Goal: Information Seeking & Learning: Learn about a topic

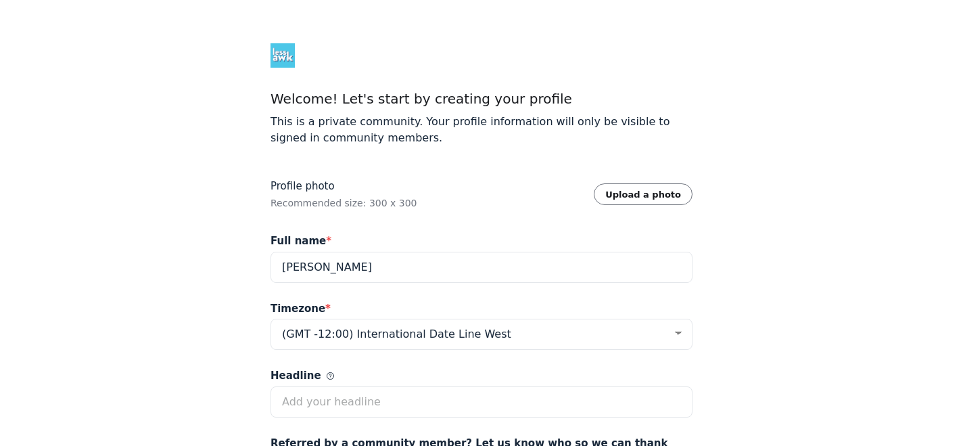
select select "Eastern Time (US & Canada)"
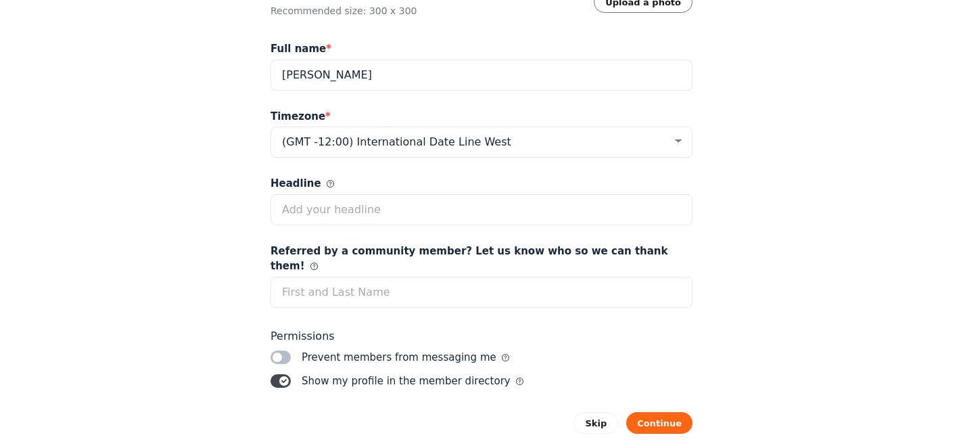
scroll to position [194, 0]
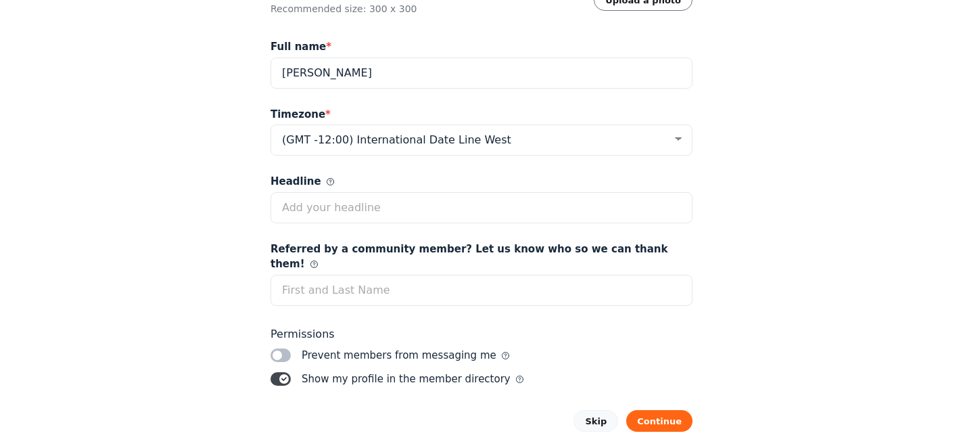
click at [587, 410] on button "Skip" at bounding box center [595, 421] width 45 height 22
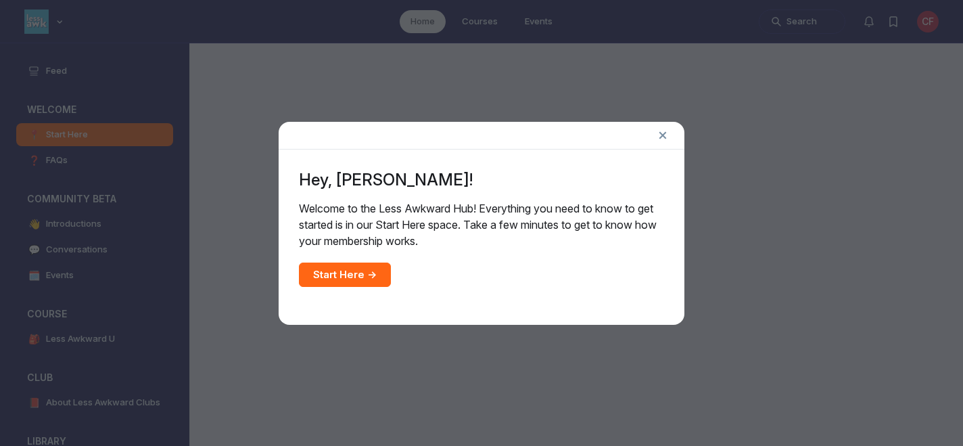
scroll to position [3521, 2589]
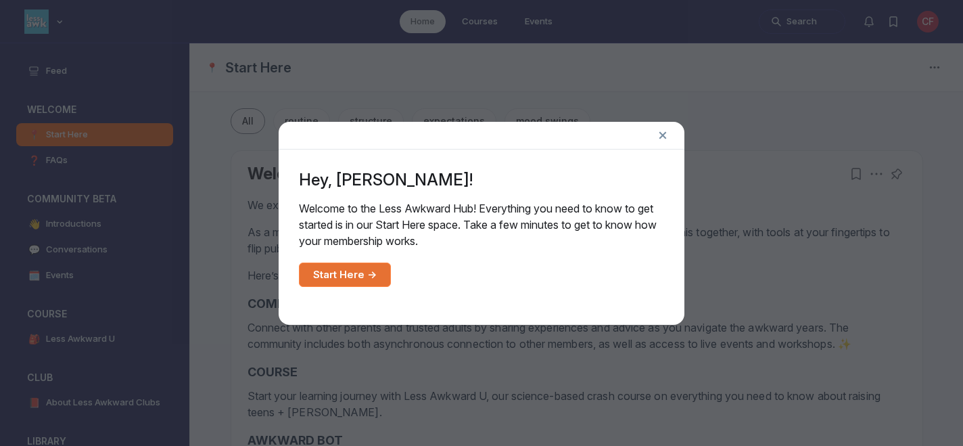
click at [360, 276] on link "Start Here →" at bounding box center [345, 274] width 92 height 24
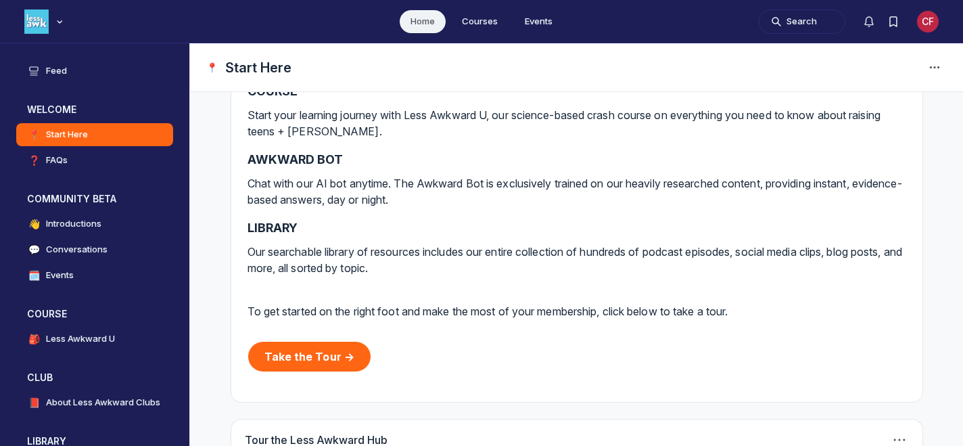
scroll to position [281, 0]
click at [101, 222] on h4 "Introductions" at bounding box center [73, 224] width 55 height 14
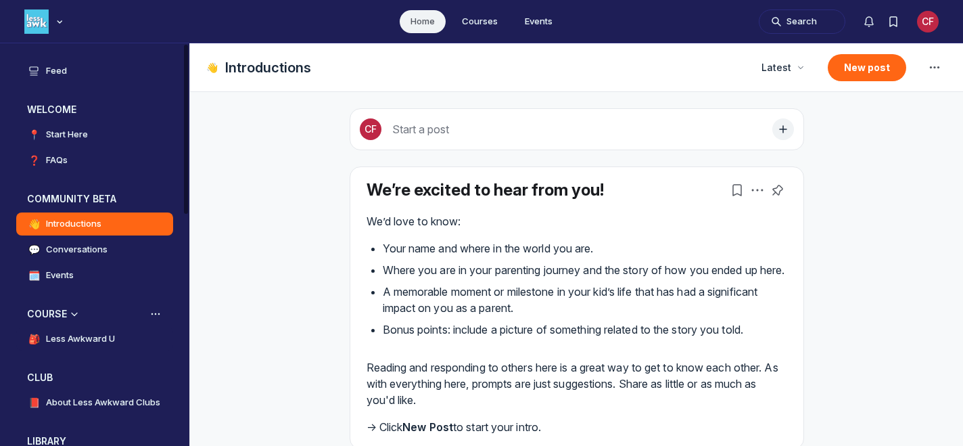
click at [99, 335] on h4 "Less Awkward U" at bounding box center [80, 339] width 69 height 14
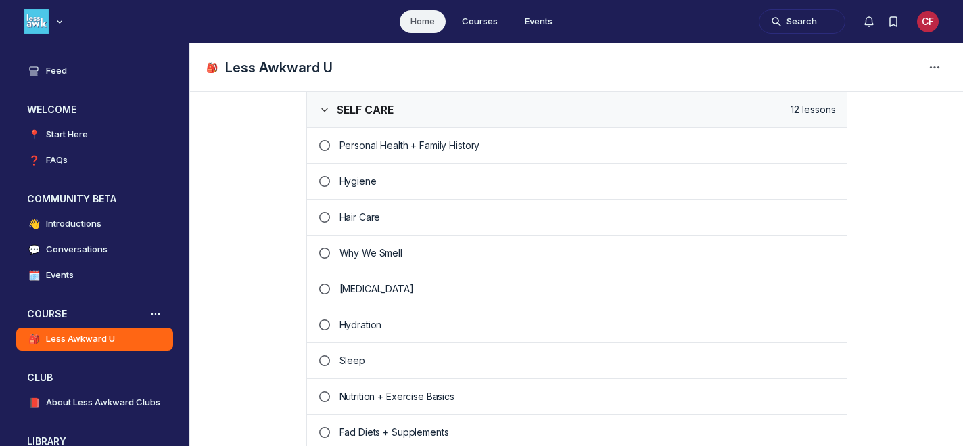
scroll to position [540, 0]
click at [369, 184] on p "Hygiene" at bounding box center [587, 181] width 496 height 14
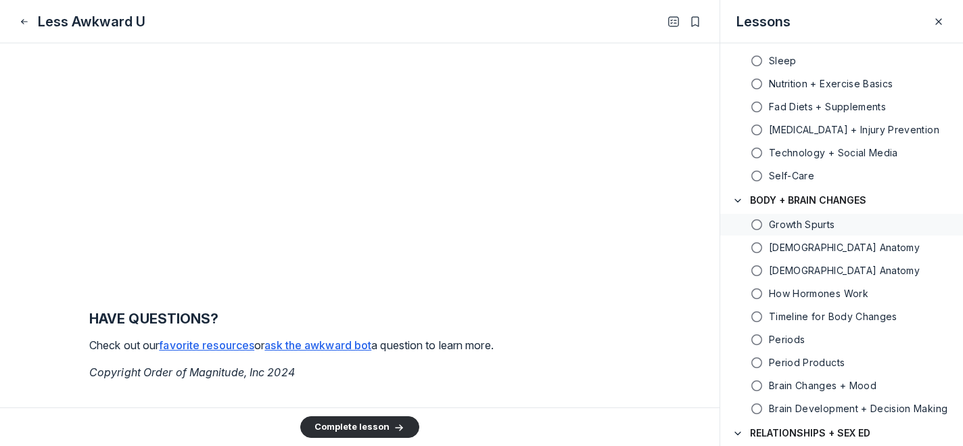
scroll to position [351, 0]
click at [809, 264] on h5 "[DEMOGRAPHIC_DATA] Anatomy" at bounding box center [844, 270] width 151 height 14
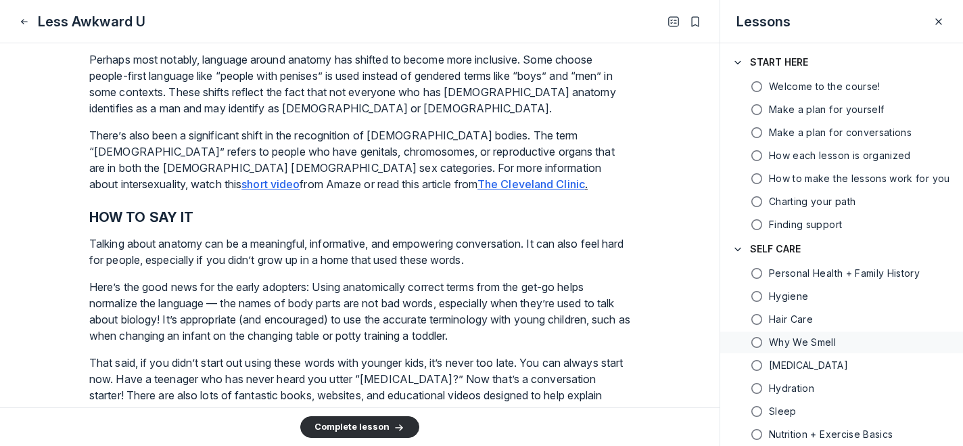
click at [815, 340] on h5 "Why We Smell" at bounding box center [802, 342] width 67 height 14
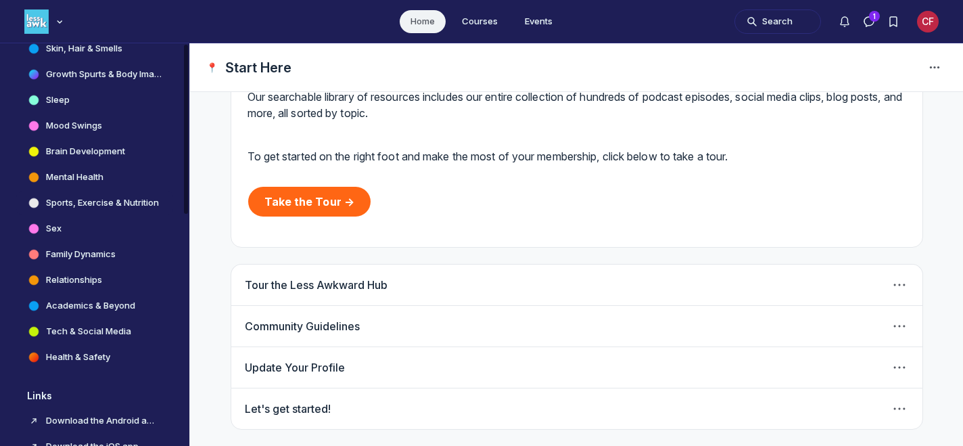
scroll to position [553, 0]
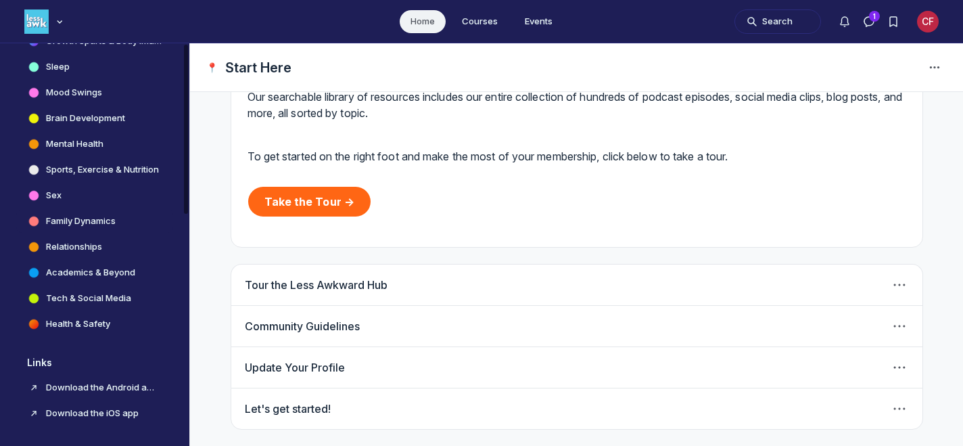
click at [107, 220] on h4 "Family Dynamics" at bounding box center [81, 221] width 70 height 14
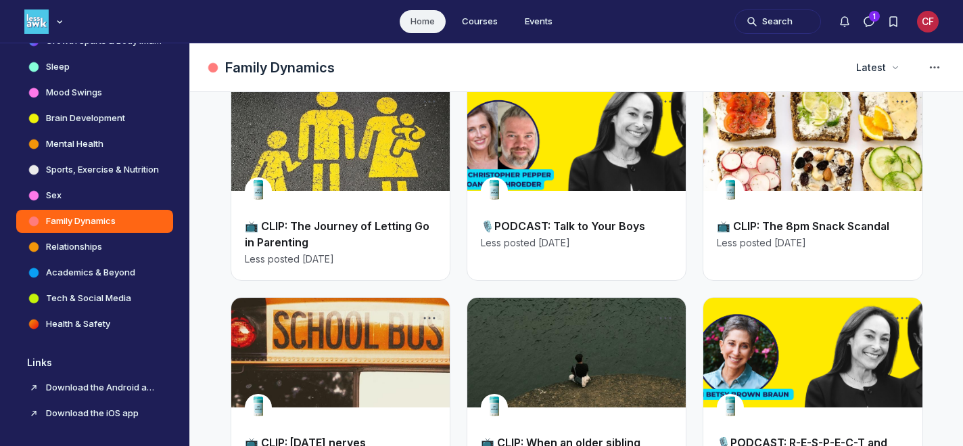
scroll to position [563, 0]
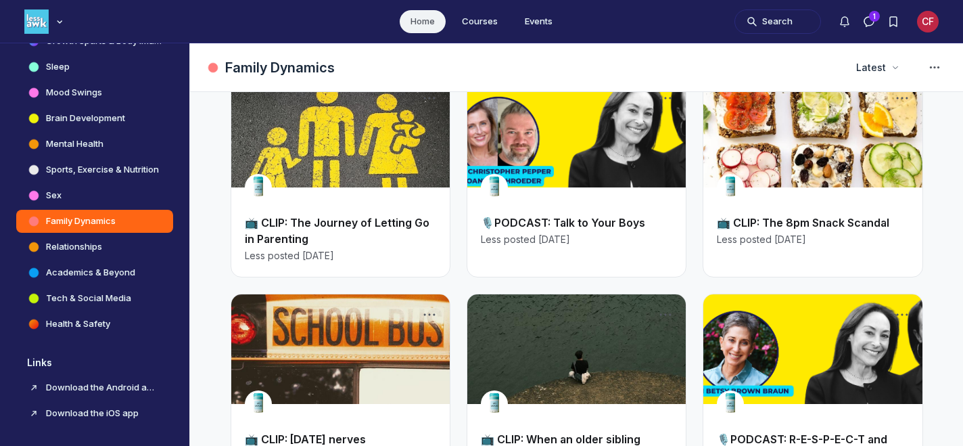
click at [594, 216] on link "🎙️PODCAST: Talk to Your Boys" at bounding box center [563, 223] width 164 height 14
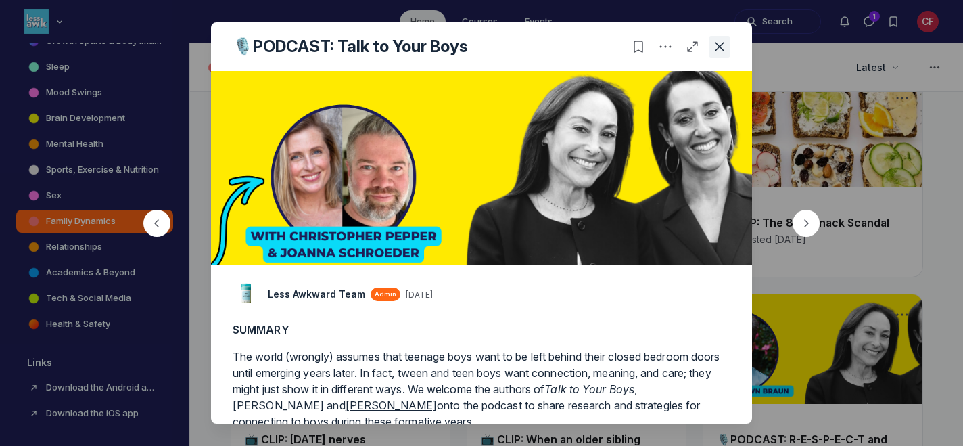
click at [721, 45] on icon "Close post" at bounding box center [720, 47] width 14 height 14
